Goal: Navigation & Orientation: Find specific page/section

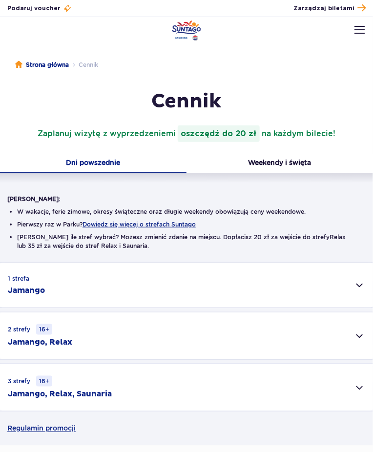
click at [298, 160] on button "Weekendy i święta" at bounding box center [280, 164] width 187 height 20
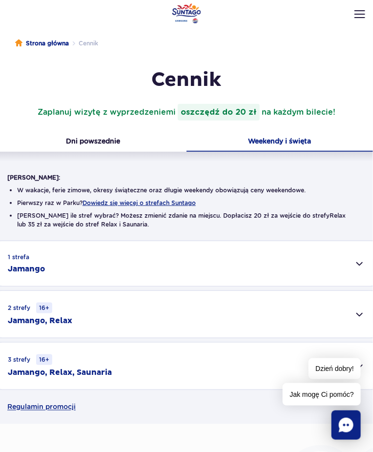
scroll to position [25, 0]
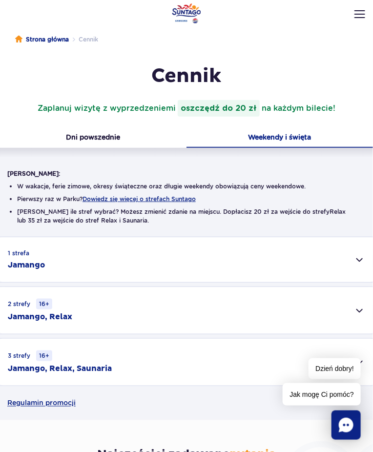
click at [353, 262] on div "1 strefa Jamango" at bounding box center [186, 259] width 373 height 45
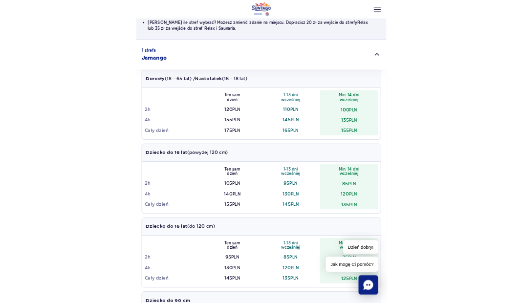
scroll to position [203, 0]
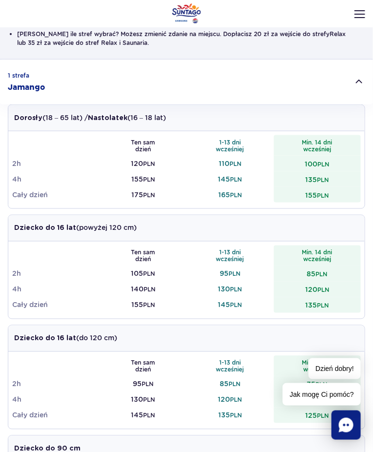
click at [2, 66] on div "1 strefa Jamango" at bounding box center [186, 82] width 373 height 45
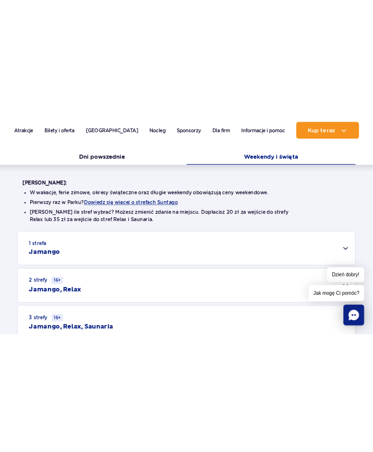
scroll to position [250, 0]
